Goal: Information Seeking & Learning: Learn about a topic

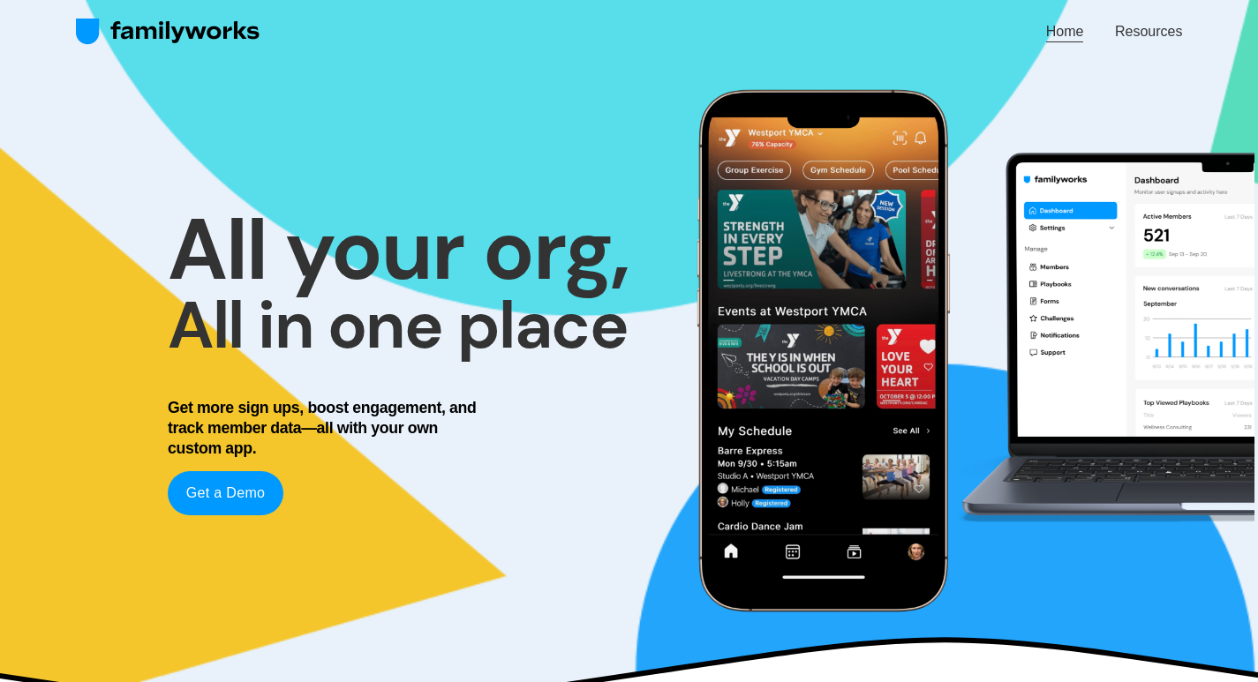
click at [101, 29] on img at bounding box center [168, 32] width 185 height 28
click at [1152, 28] on link "Resources" at bounding box center [1148, 31] width 67 height 24
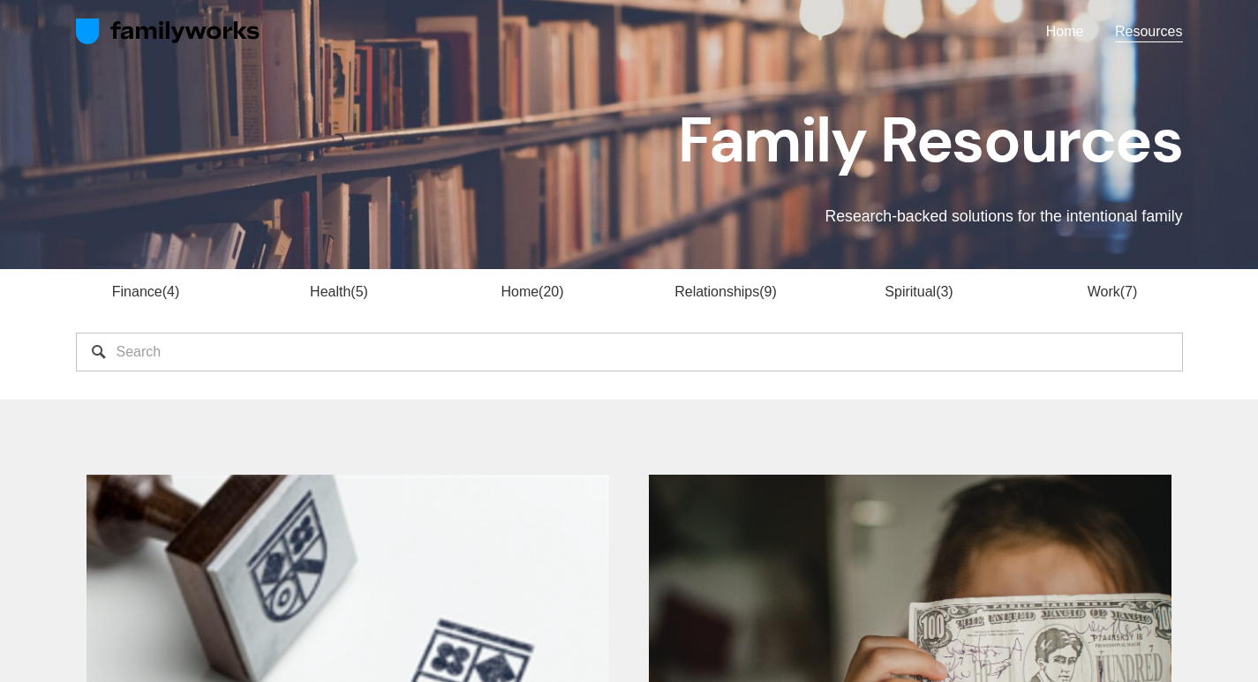
click at [1075, 33] on link "Home" at bounding box center [1065, 31] width 38 height 24
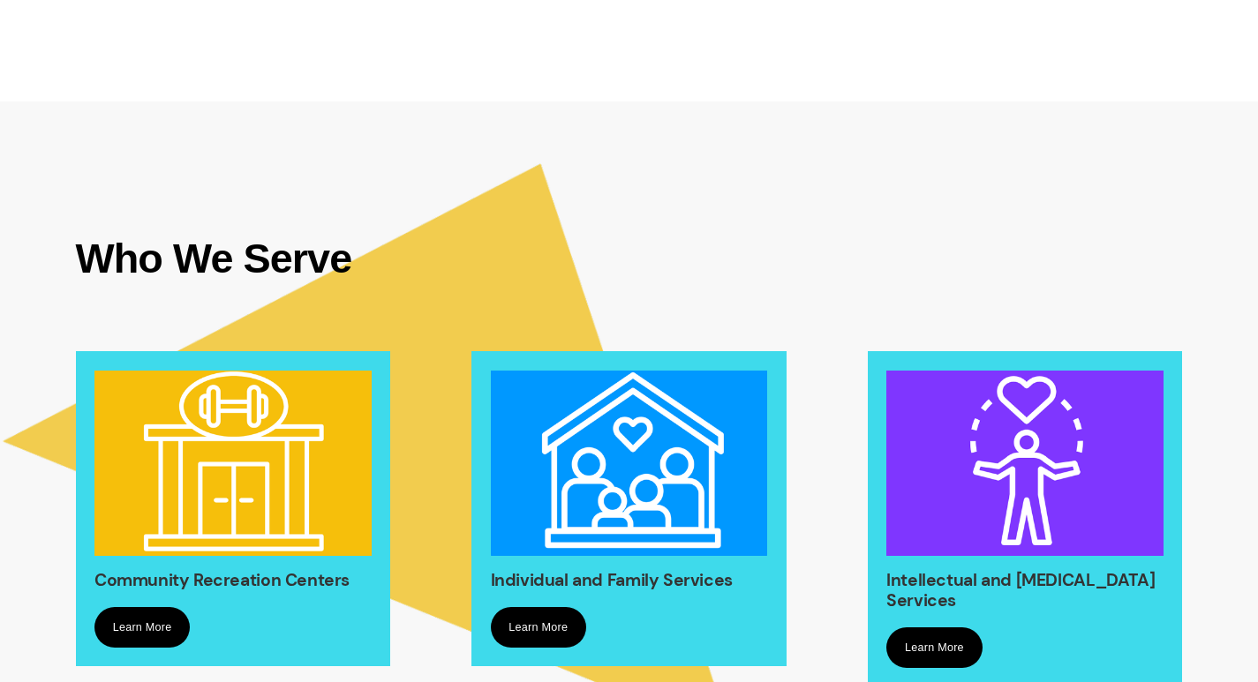
scroll to position [1150, 0]
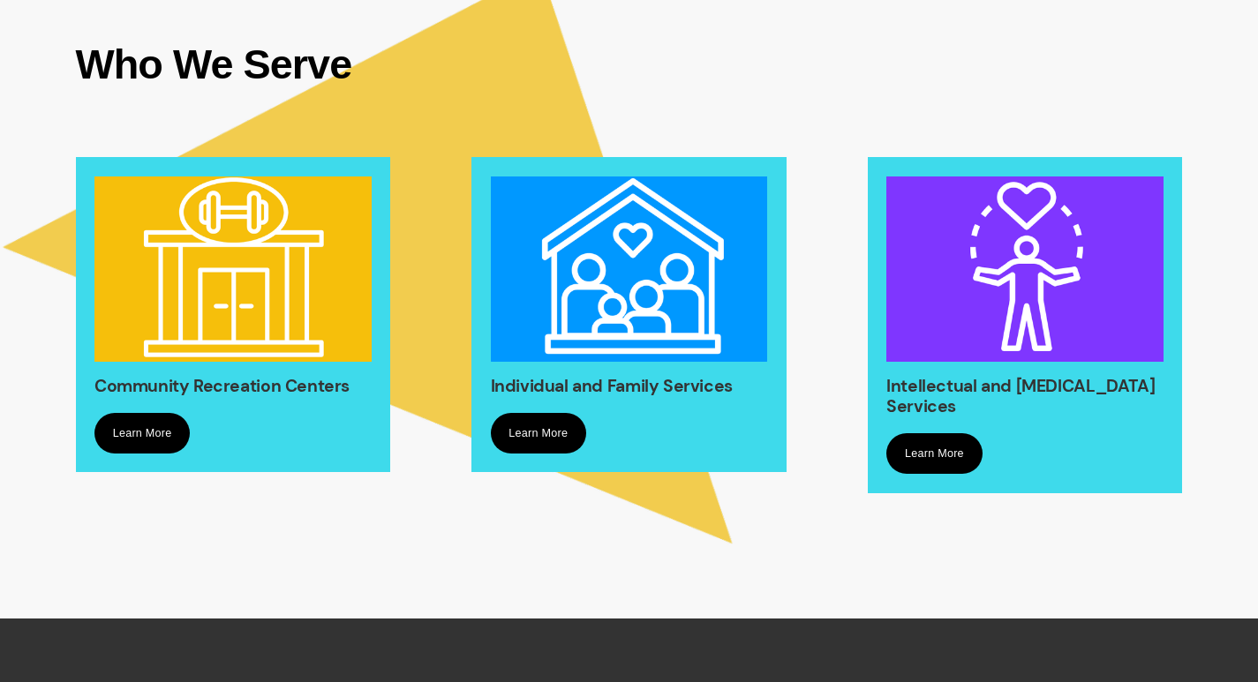
click at [124, 454] on link "Learn More" at bounding box center [141, 433] width 95 height 41
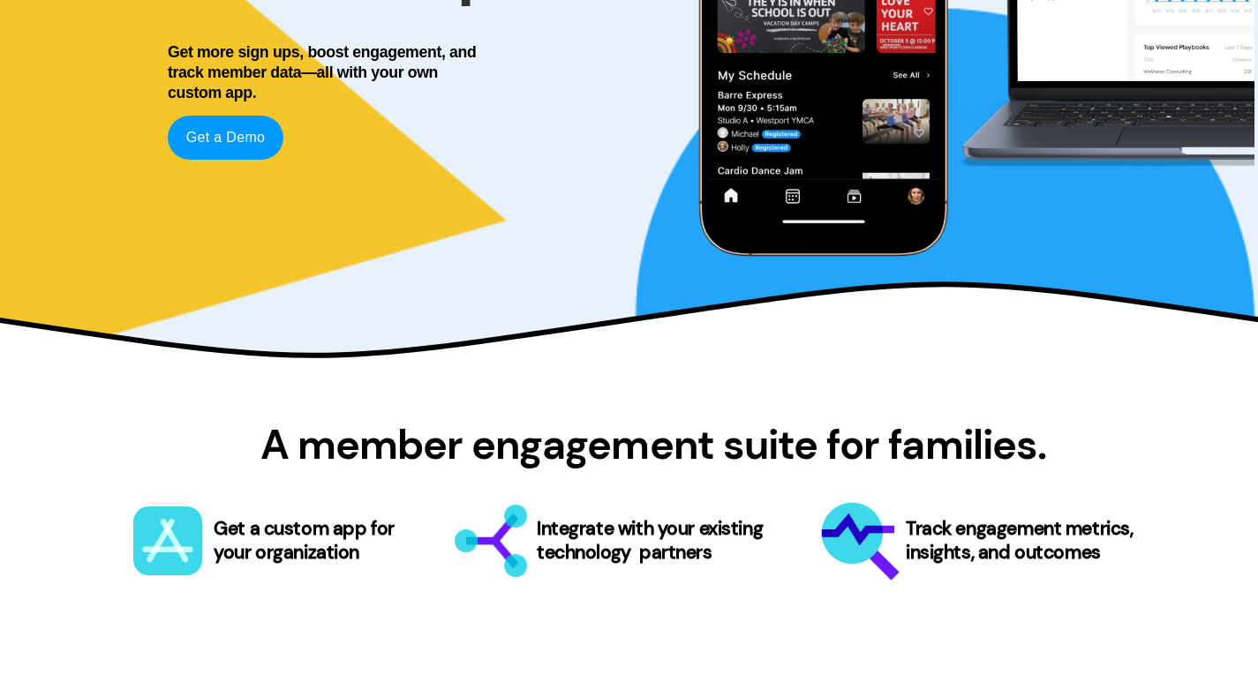
scroll to position [0, 0]
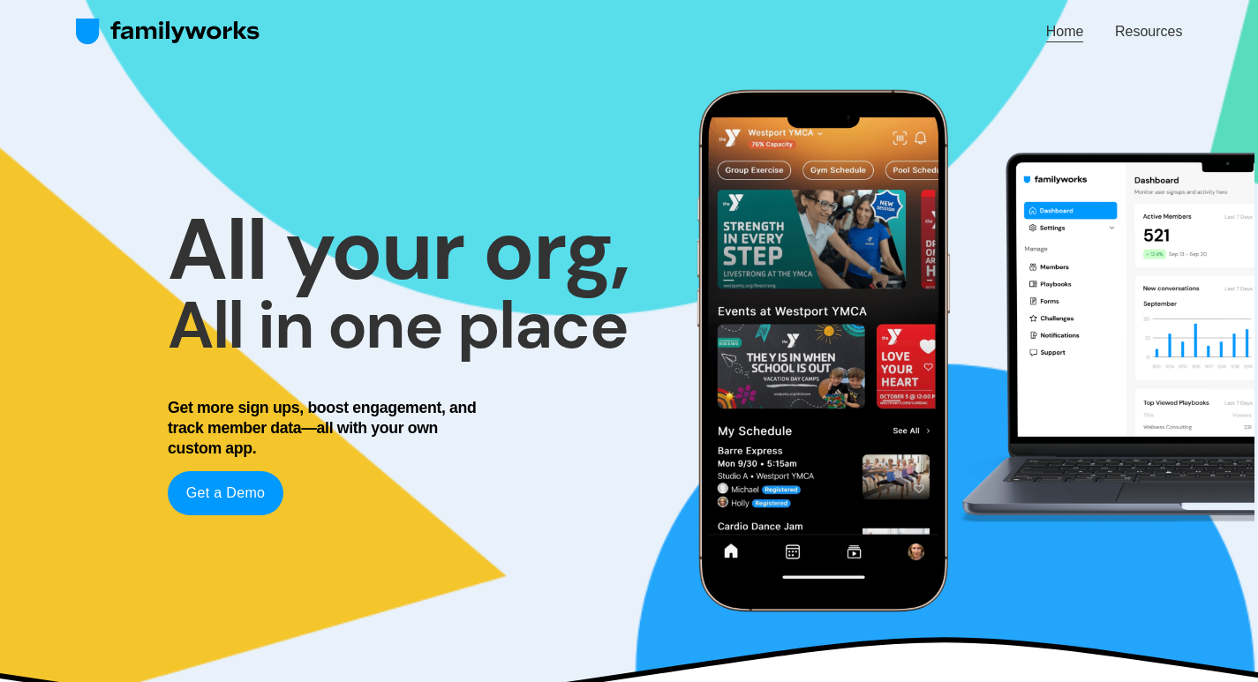
click at [158, 24] on img at bounding box center [168, 32] width 185 height 28
